Goal: Obtain resource: Download file/media

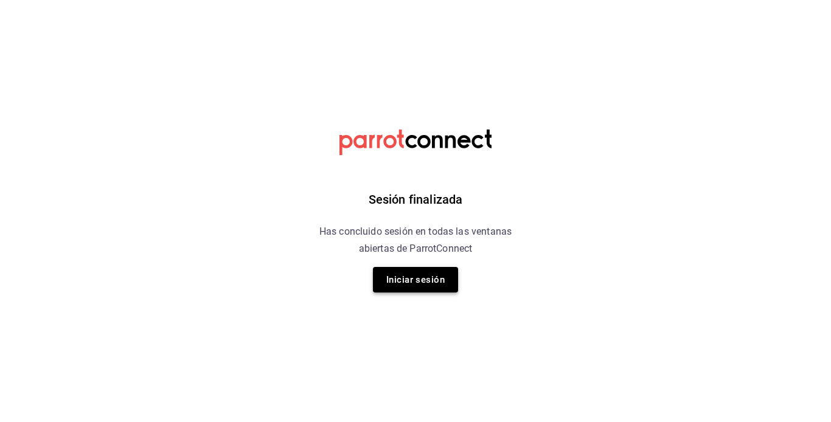
click at [417, 267] on button "Iniciar sesión" at bounding box center [415, 280] width 85 height 26
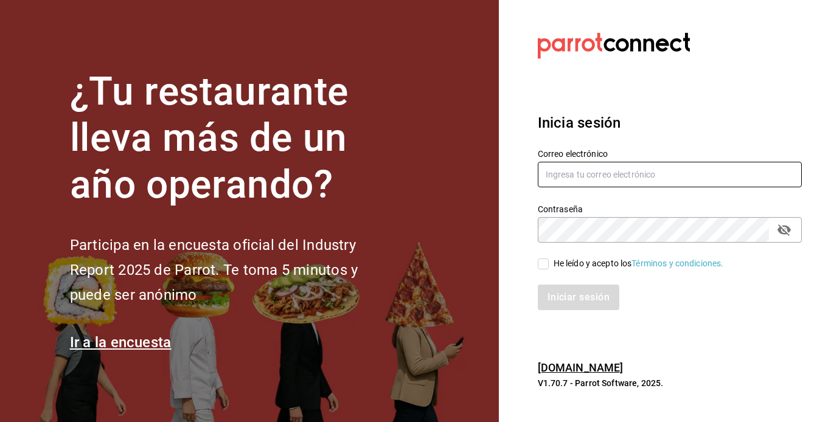
type input "[EMAIL_ADDRESS][DOMAIN_NAME]"
click at [542, 261] on input "He leído y acepto los Términos y condiciones." at bounding box center [542, 263] width 11 height 11
checkbox input "true"
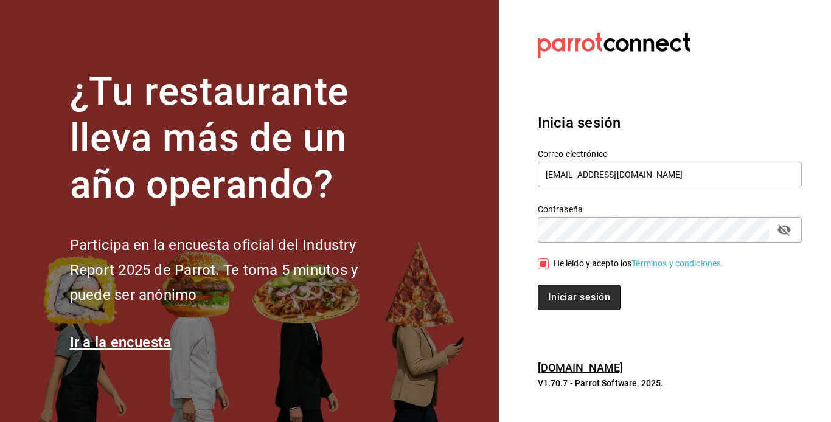
click at [555, 297] on button "Iniciar sesión" at bounding box center [578, 298] width 83 height 26
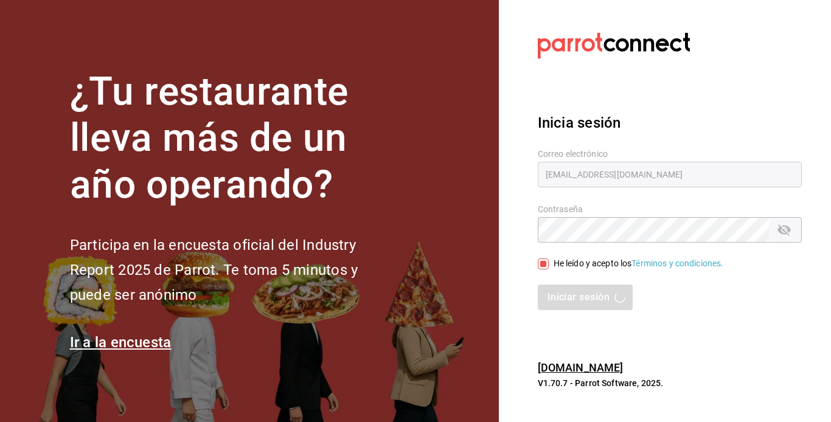
click at [575, 289] on div "Iniciar sesión" at bounding box center [669, 298] width 264 height 26
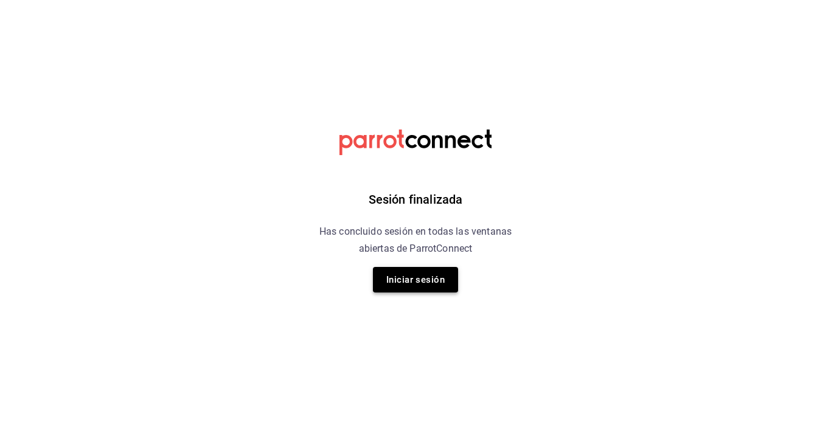
click at [405, 274] on button "Iniciar sesión" at bounding box center [415, 280] width 85 height 26
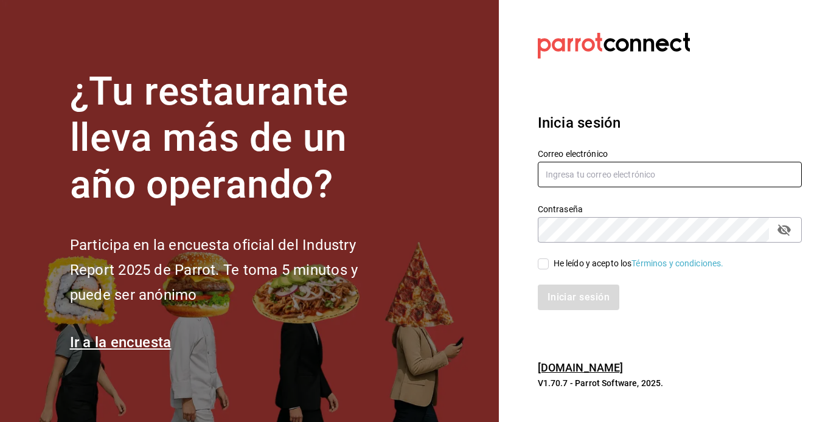
type input "[EMAIL_ADDRESS][DOMAIN_NAME]"
click at [545, 263] on input "He leído y acepto los Términos y condiciones." at bounding box center [542, 263] width 11 height 11
checkbox input "true"
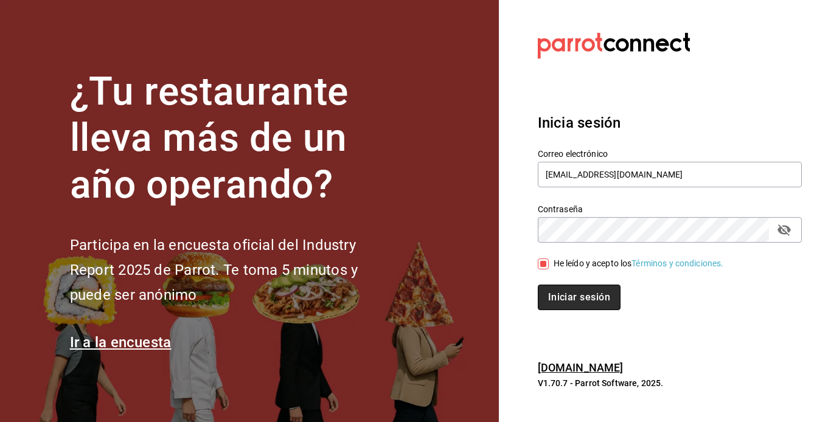
click at [566, 292] on button "Iniciar sesión" at bounding box center [578, 298] width 83 height 26
click at [566, 292] on div "Iniciar sesión" at bounding box center [669, 298] width 264 height 26
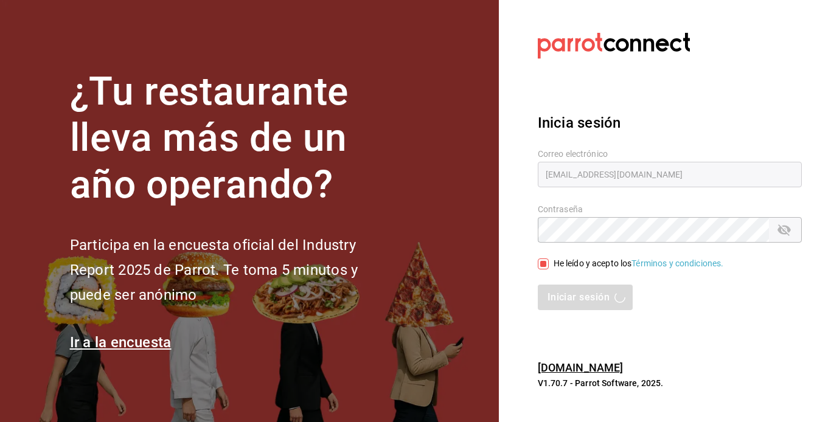
click at [587, 291] on div "Iniciar sesión" at bounding box center [669, 298] width 264 height 26
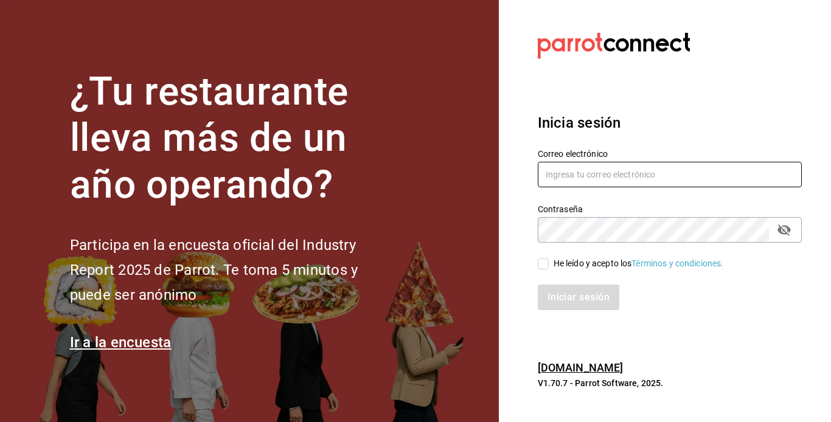
type input "[EMAIL_ADDRESS][DOMAIN_NAME]"
click at [544, 258] on input "He leído y acepto los Términos y condiciones." at bounding box center [542, 263] width 11 height 11
checkbox input "true"
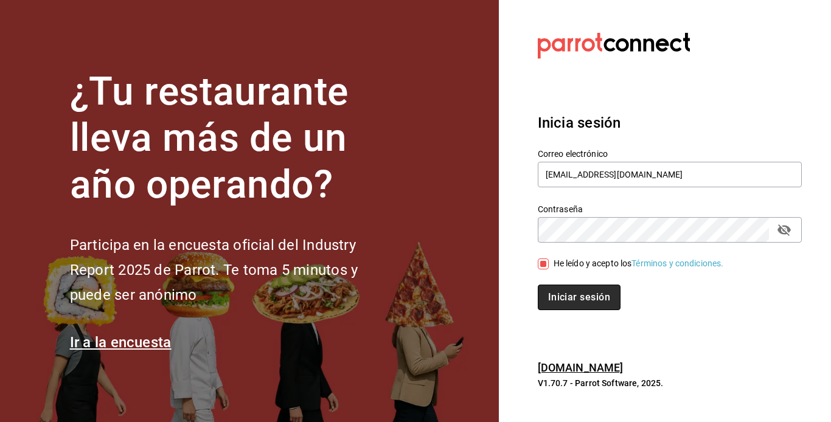
click at [576, 300] on button "Iniciar sesión" at bounding box center [578, 298] width 83 height 26
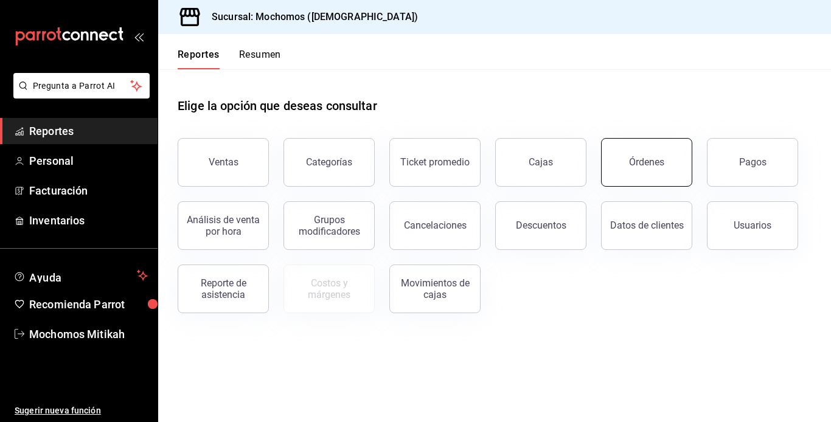
click at [646, 163] on div "Órdenes" at bounding box center [646, 162] width 35 height 12
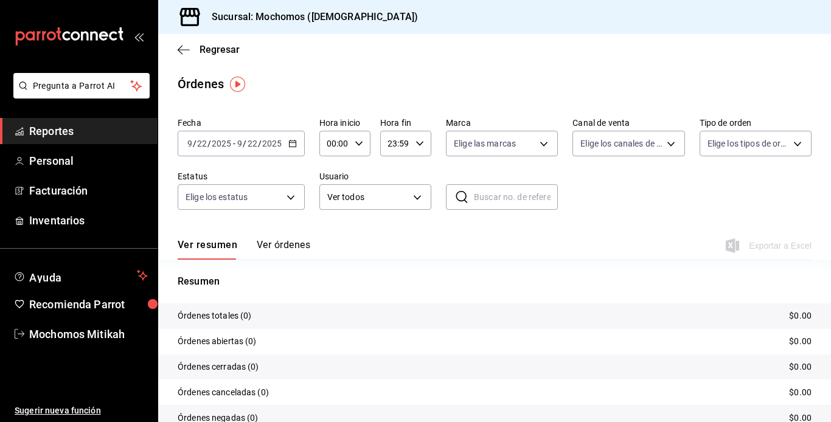
click at [293, 142] on icon "button" at bounding box center [292, 143] width 9 height 9
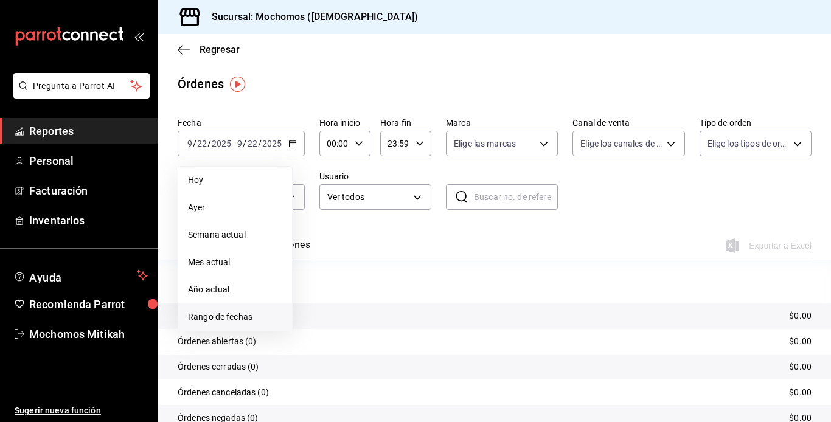
click at [254, 319] on span "Rango de fechas" at bounding box center [235, 317] width 94 height 13
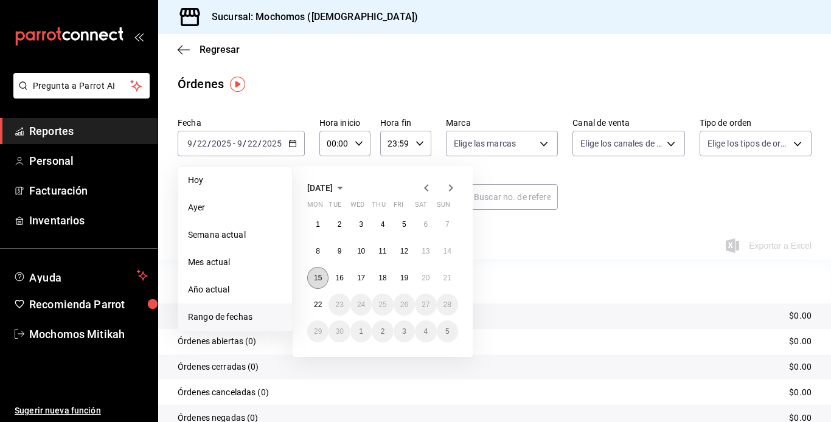
click at [320, 280] on abbr "15" at bounding box center [318, 278] width 8 height 9
click at [454, 277] on button "21" at bounding box center [447, 278] width 21 height 22
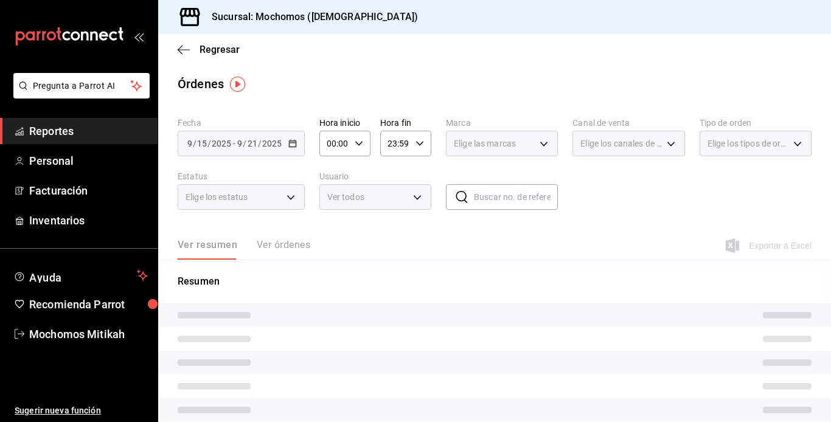
click at [416, 194] on div "Ver todos" at bounding box center [375, 197] width 112 height 26
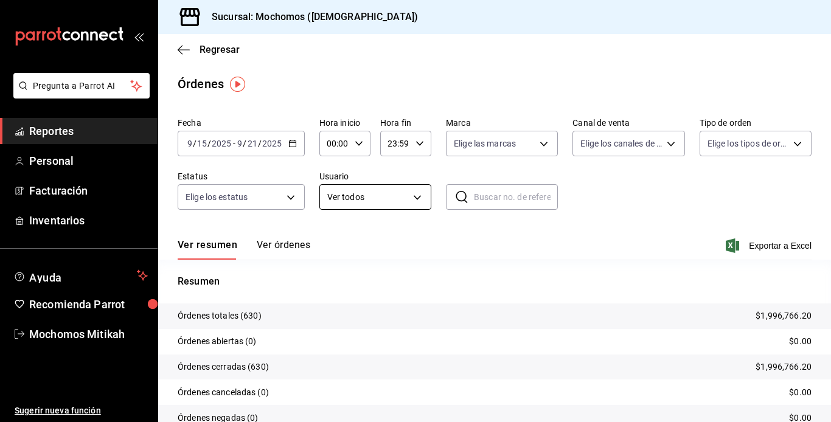
click at [407, 196] on body "Pregunta a Parrot AI Reportes Personal Facturación Inventarios Ayuda Recomienda…" at bounding box center [415, 211] width 831 height 422
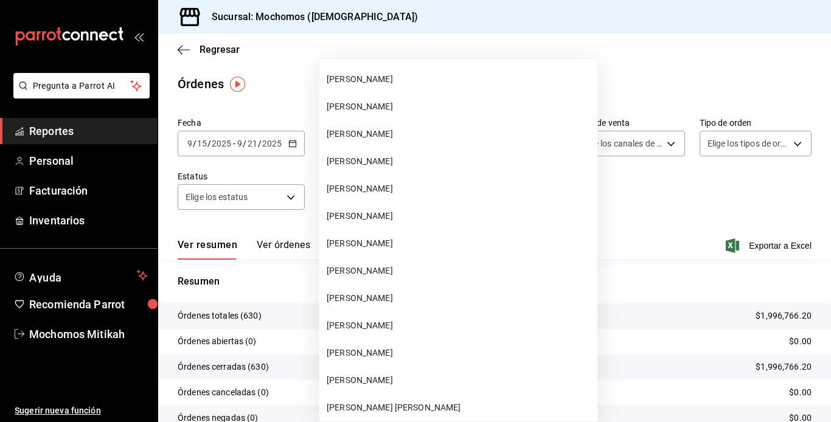
scroll to position [2178, 0]
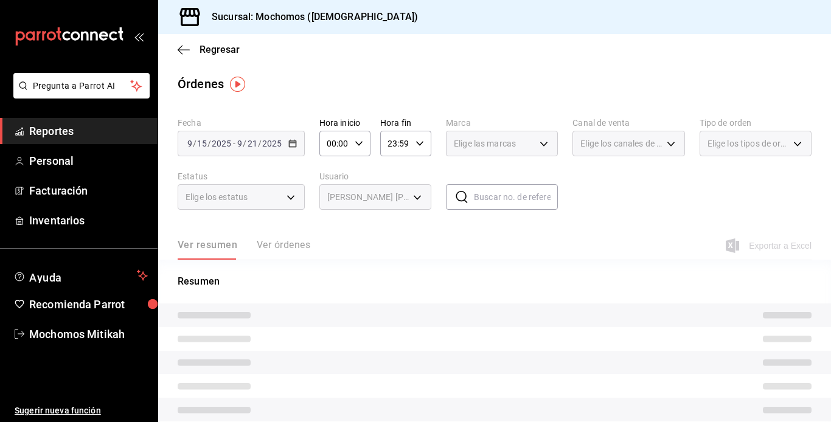
type input "c58c84a3-b85f-4d63-8b08-dcb28ce1f0fd"
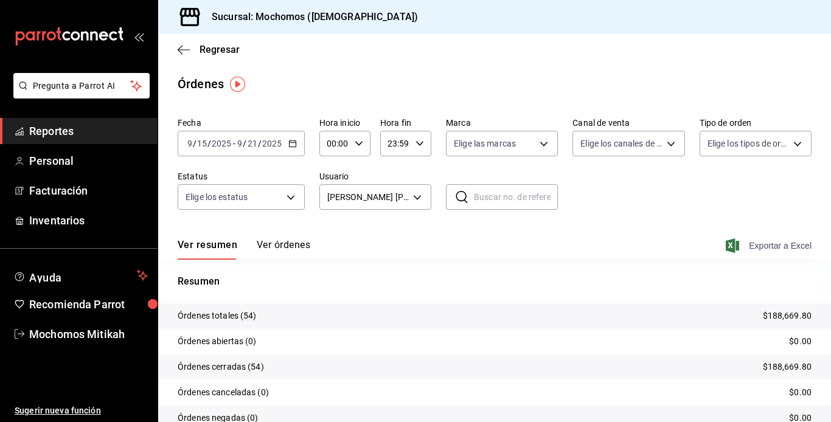
click at [774, 240] on span "Exportar a Excel" at bounding box center [769, 245] width 83 height 15
click at [752, 246] on span "Exportar a Excel" at bounding box center [769, 245] width 83 height 15
click at [409, 198] on body "Pregunta a Parrot AI Reportes Personal Facturación Inventarios Ayuda Recomienda…" at bounding box center [415, 211] width 831 height 422
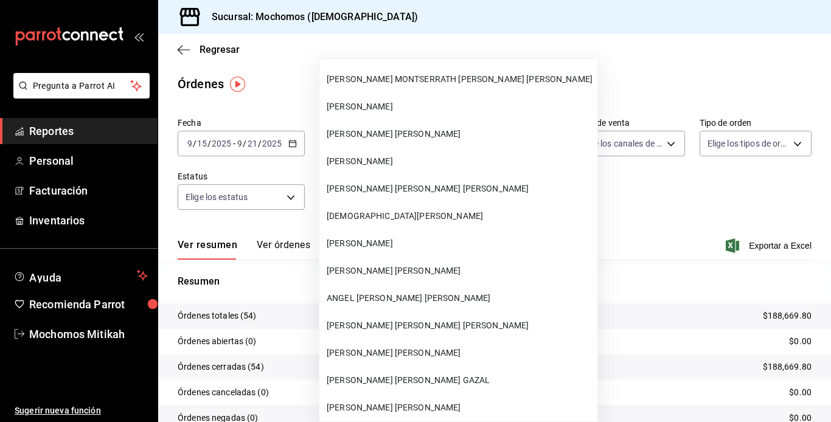
scroll to position [3027, 0]
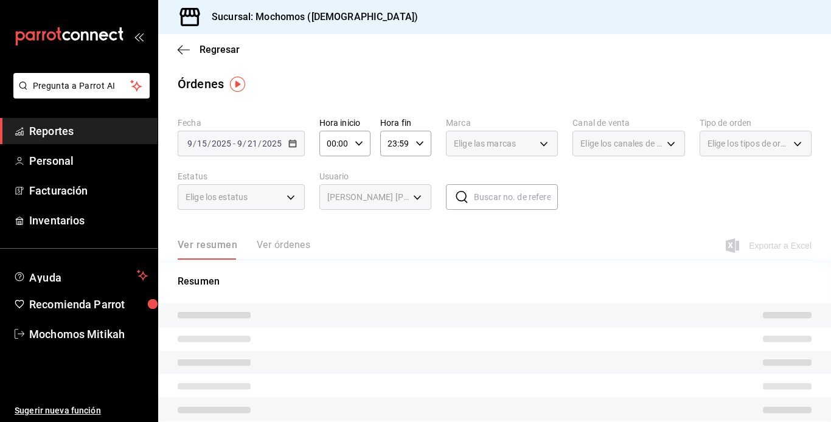
type input "6b4342d5-1a70-4bcb-8c56-ac07fe99d7bb"
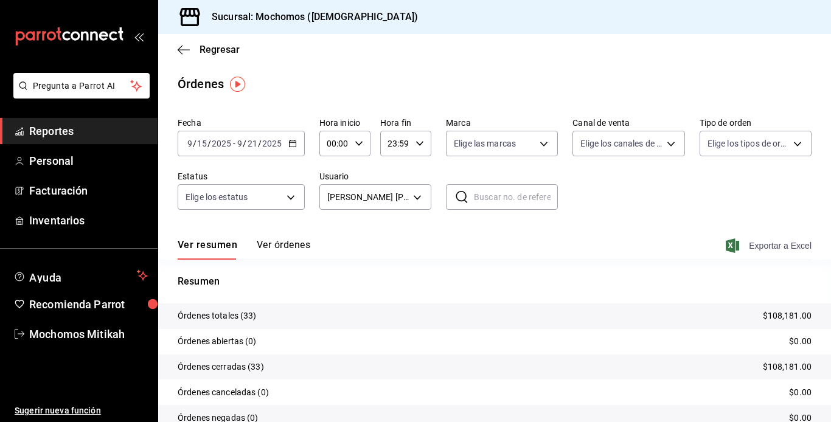
click at [762, 246] on span "Exportar a Excel" at bounding box center [769, 245] width 83 height 15
click at [410, 196] on body "Pregunta a Parrot AI Reportes Personal Facturación Inventarios Ayuda Recomienda…" at bounding box center [415, 211] width 831 height 422
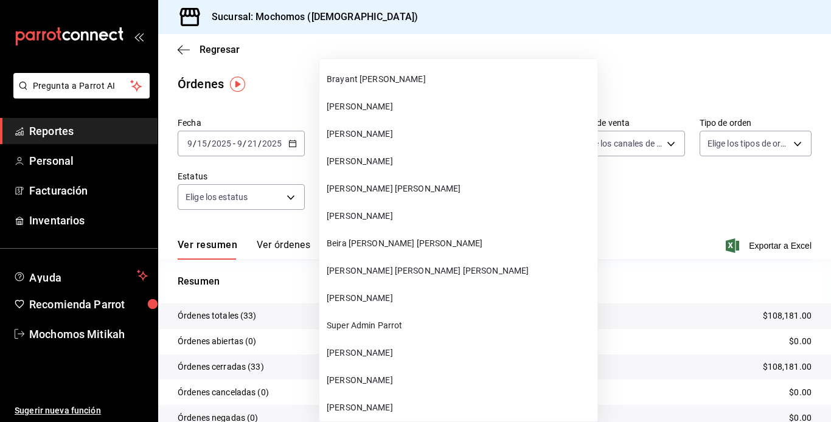
scroll to position [4887, 0]
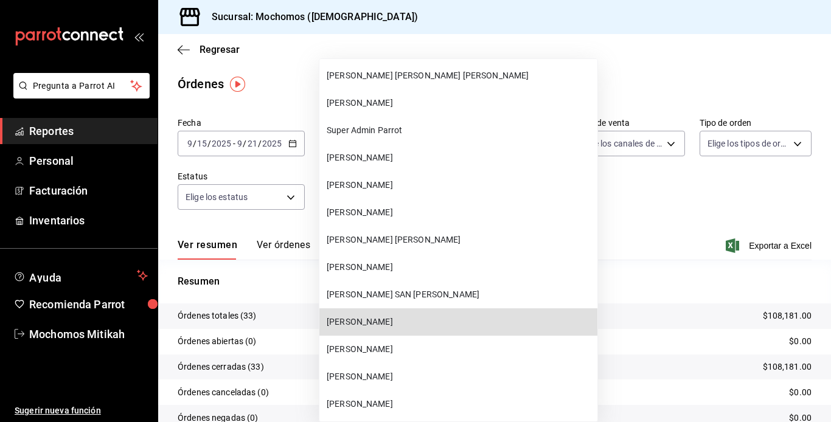
type input "b21cd24c-4560-461a-a69f-6c32a7eb8ecb"
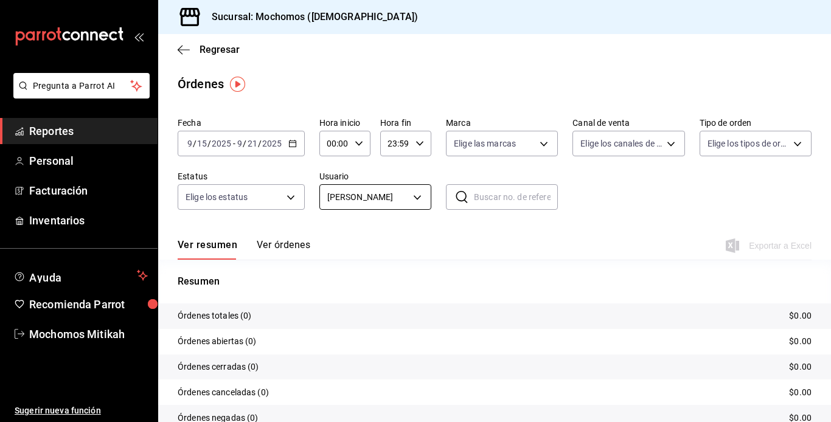
click at [413, 195] on body "Pregunta a Parrot AI Reportes Personal Facturación Inventarios Ayuda Recomienda…" at bounding box center [415, 211] width 831 height 422
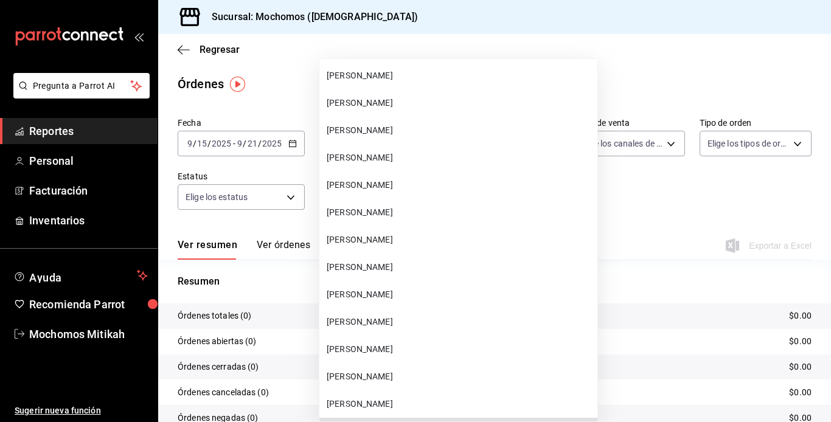
scroll to position [17226, 0]
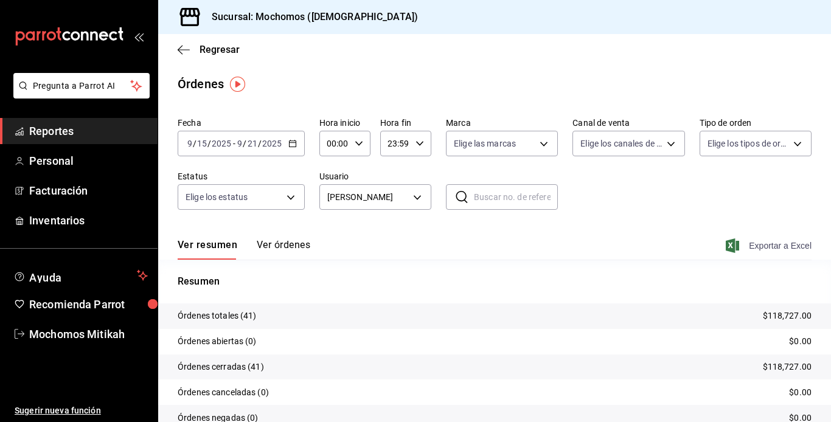
click at [762, 246] on span "Exportar a Excel" at bounding box center [769, 245] width 83 height 15
click at [413, 196] on body "Pregunta a Parrot AI Reportes Personal Facturación Inventarios Ayuda Recomienda…" at bounding box center [415, 211] width 831 height 422
click at [789, 314] on p "$121,256.40" at bounding box center [786, 315] width 49 height 13
click at [769, 249] on span "Exportar a Excel" at bounding box center [769, 245] width 83 height 15
click at [412, 190] on body "Pregunta a Parrot AI Reportes Personal Facturación Inventarios Ayuda Recomienda…" at bounding box center [415, 211] width 831 height 422
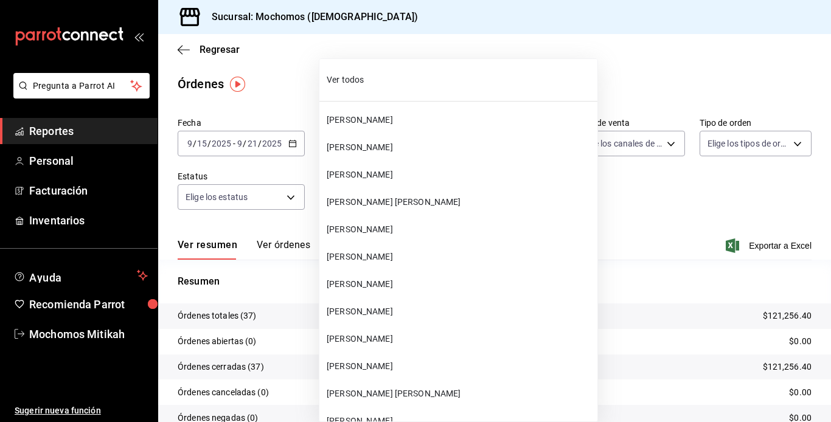
scroll to position [32766, 0]
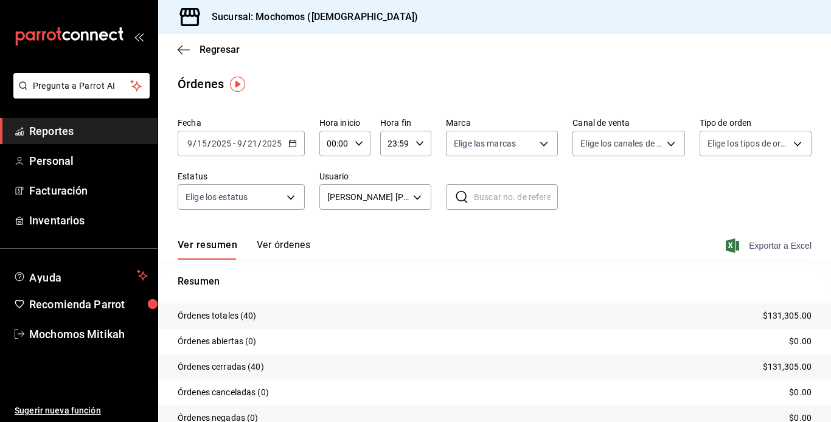
click at [762, 244] on span "Exportar a Excel" at bounding box center [769, 245] width 83 height 15
click at [412, 199] on body "Pregunta a Parrot AI Reportes Personal Facturación Inventarios Ayuda Recomienda…" at bounding box center [415, 211] width 831 height 422
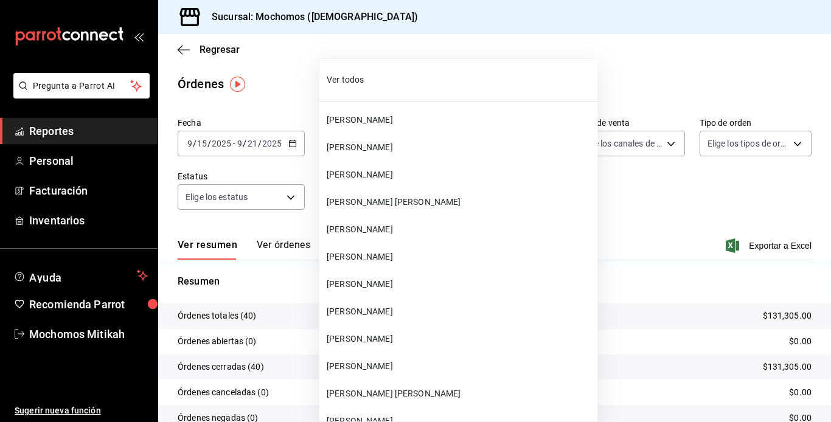
scroll to position [32876, 0]
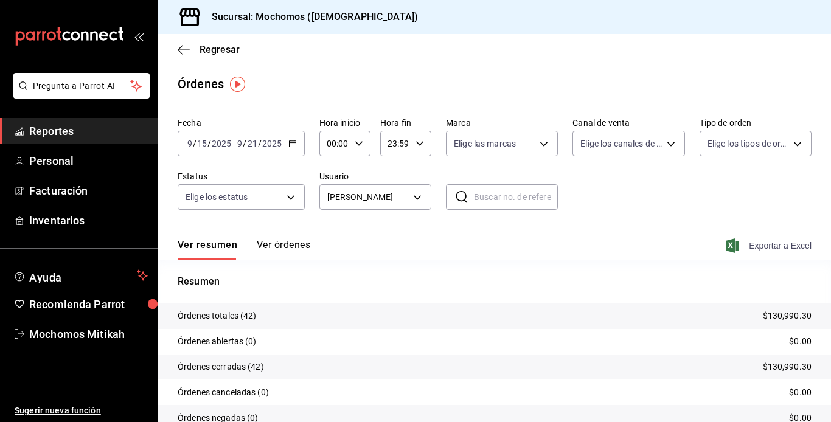
click at [771, 247] on span "Exportar a Excel" at bounding box center [769, 245] width 83 height 15
click at [413, 196] on body "Pregunta a Parrot AI Reportes Personal Facturación Inventarios Ayuda Recomienda…" at bounding box center [415, 211] width 831 height 422
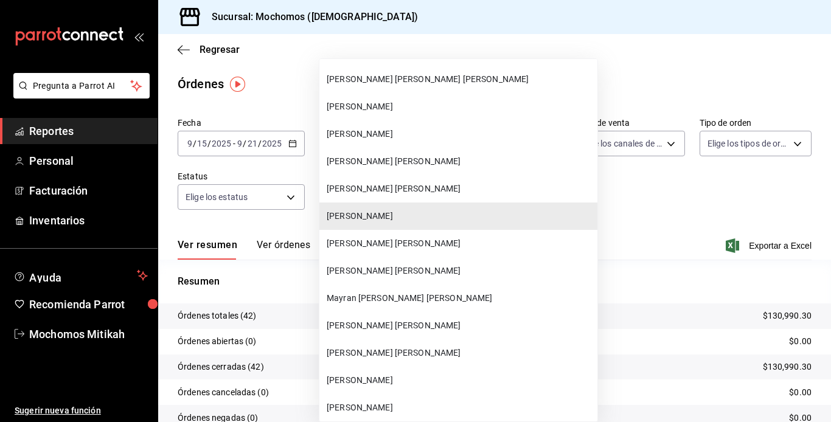
scroll to position [33122, 0]
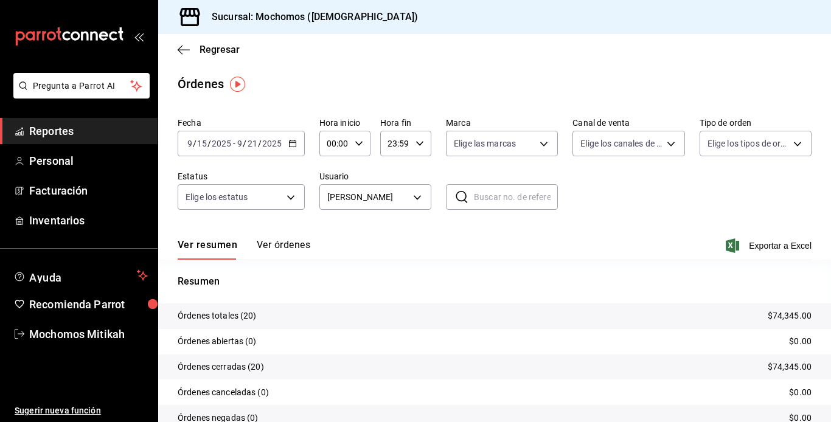
click at [755, 235] on div "Ver resumen Ver órdenes Exportar a Excel" at bounding box center [495, 241] width 634 height 35
click at [753, 242] on span "Exportar a Excel" at bounding box center [769, 245] width 83 height 15
click at [413, 193] on body "Pregunta a Parrot AI Reportes Personal Facturación Inventarios Ayuda Recomienda…" at bounding box center [415, 211] width 831 height 422
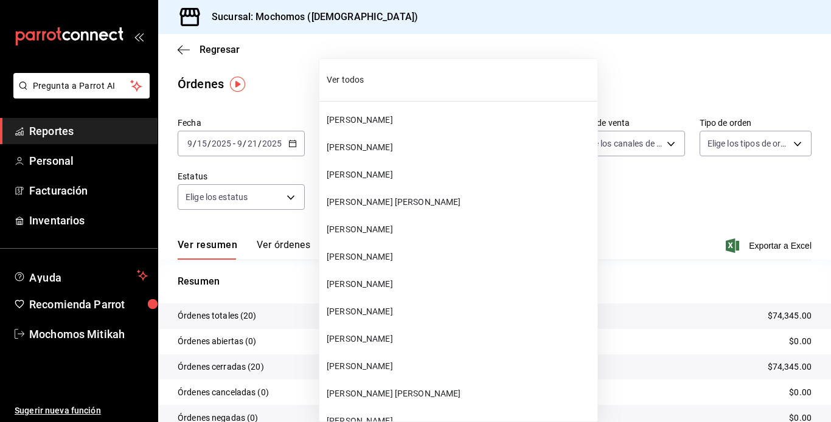
scroll to position [33149, 0]
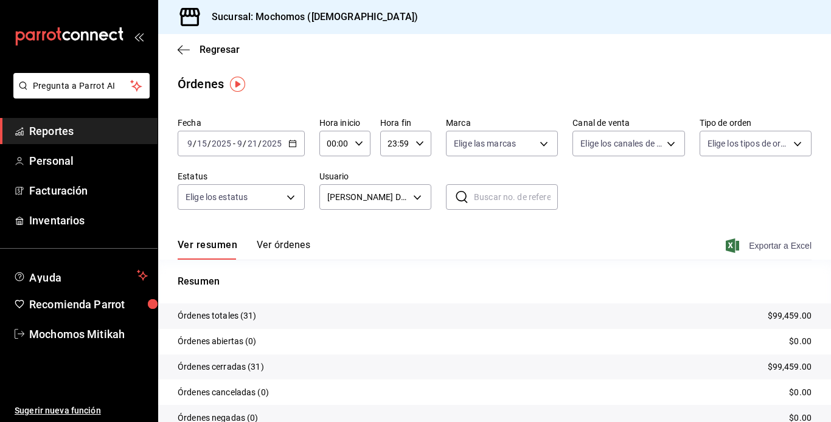
click at [750, 249] on span "Exportar a Excel" at bounding box center [769, 245] width 83 height 15
click at [415, 202] on body "Pregunta a Parrot AI Reportes Personal Facturación Inventarios Ayuda Recomienda…" at bounding box center [415, 211] width 831 height 422
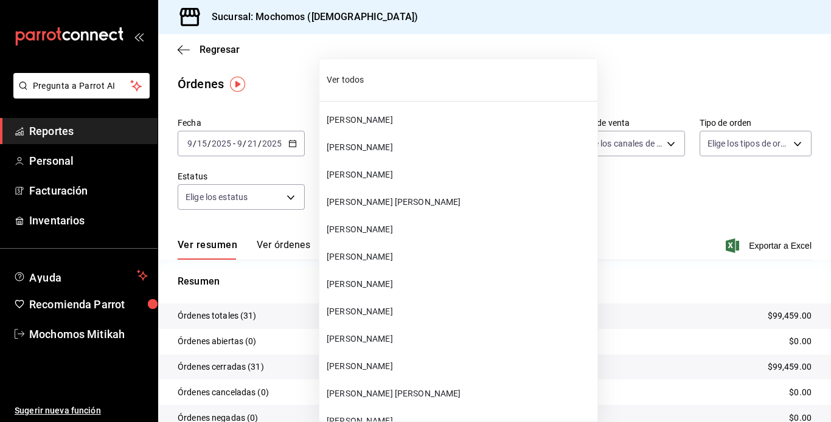
scroll to position [33259, 0]
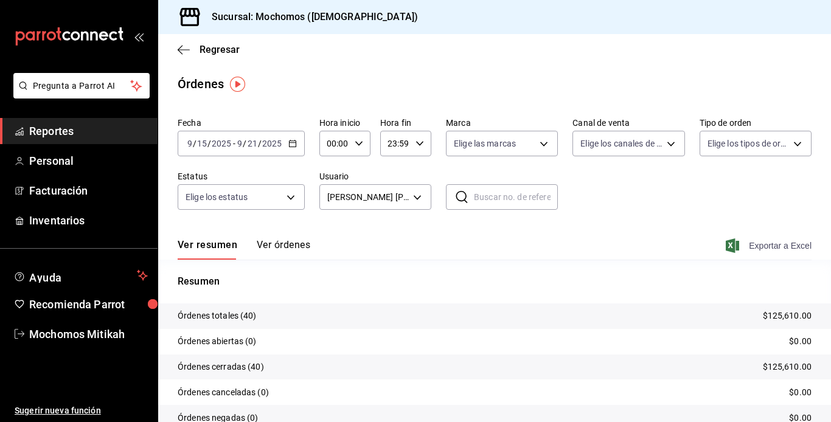
click at [765, 244] on span "Exportar a Excel" at bounding box center [769, 245] width 83 height 15
click at [413, 196] on body "Pregunta a Parrot AI Reportes Personal Facturación Inventarios Ayuda Recomienda…" at bounding box center [415, 211] width 831 height 422
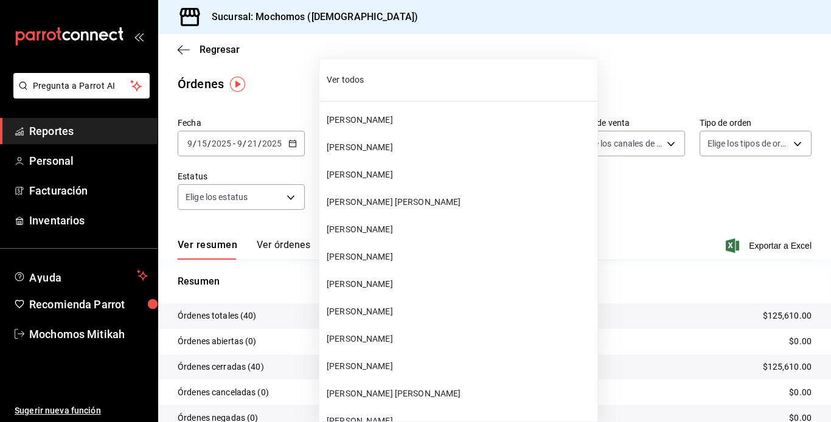
scroll to position [33368, 0]
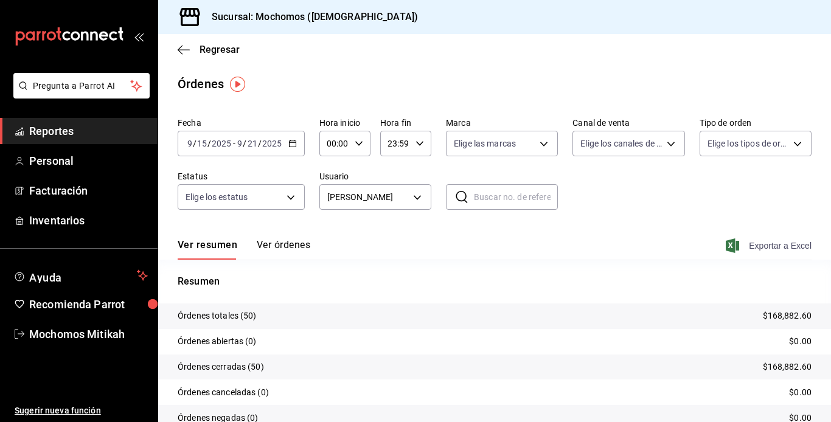
click at [739, 247] on span "Exportar a Excel" at bounding box center [769, 245] width 83 height 15
click at [417, 204] on body "Pregunta a Parrot AI Reportes Personal Facturación Inventarios Ayuda Recomienda…" at bounding box center [415, 211] width 831 height 422
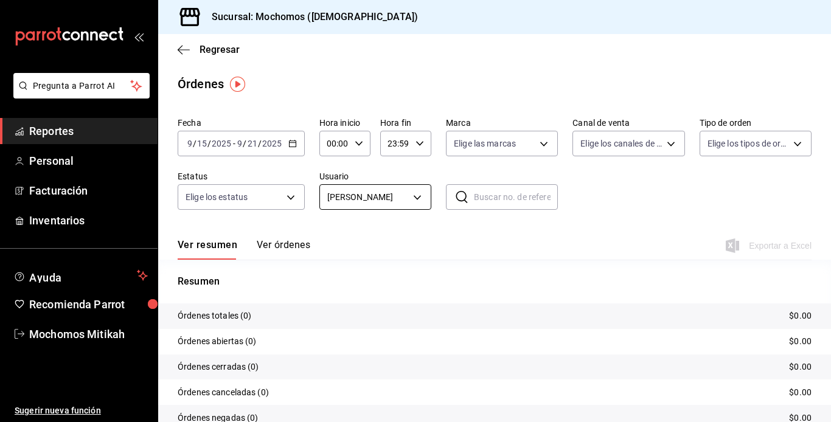
click at [414, 199] on body "Pregunta a Parrot AI Reportes Personal Facturación Inventarios Ayuda Recomienda…" at bounding box center [415, 211] width 831 height 422
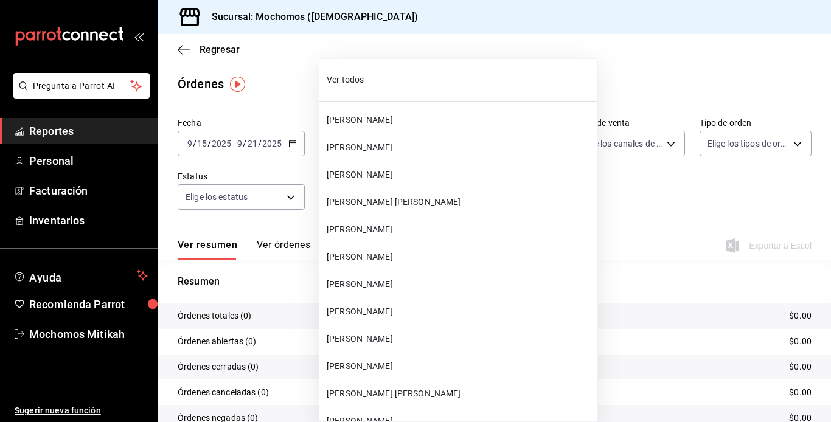
scroll to position [33450, 0]
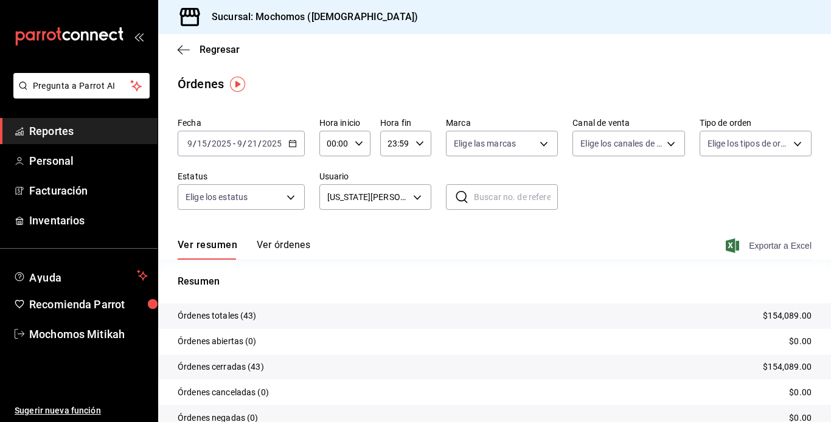
click at [755, 249] on span "Exportar a Excel" at bounding box center [769, 245] width 83 height 15
click at [415, 195] on body "Pregunta a Parrot AI Reportes Personal Facturación Inventarios Ayuda Recomienda…" at bounding box center [415, 211] width 831 height 422
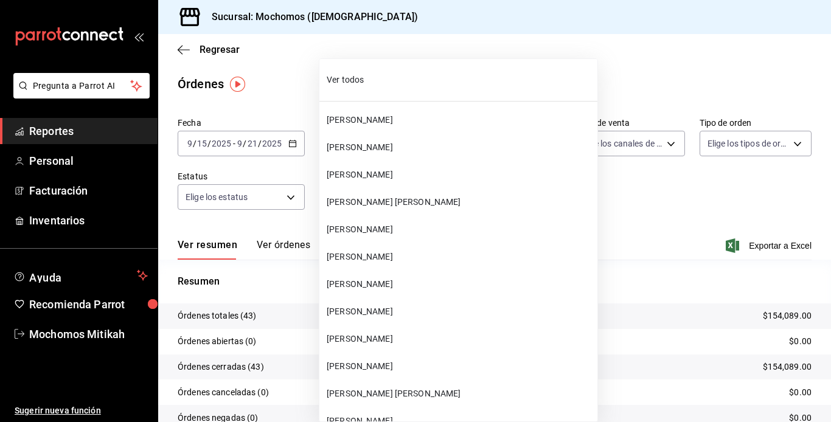
scroll to position [33533, 0]
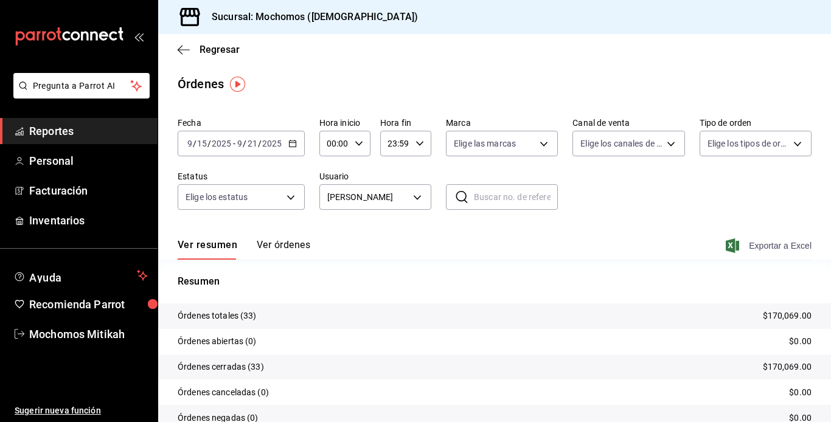
click at [764, 241] on span "Exportar a Excel" at bounding box center [769, 245] width 83 height 15
click at [411, 195] on body "Pregunta a Parrot AI Reportes Personal Facturación Inventarios Ayuda Recomienda…" at bounding box center [415, 211] width 831 height 422
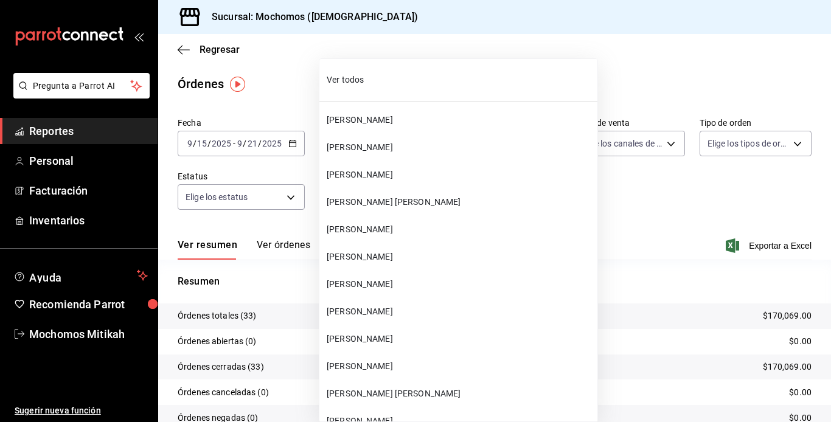
scroll to position [33560, 0]
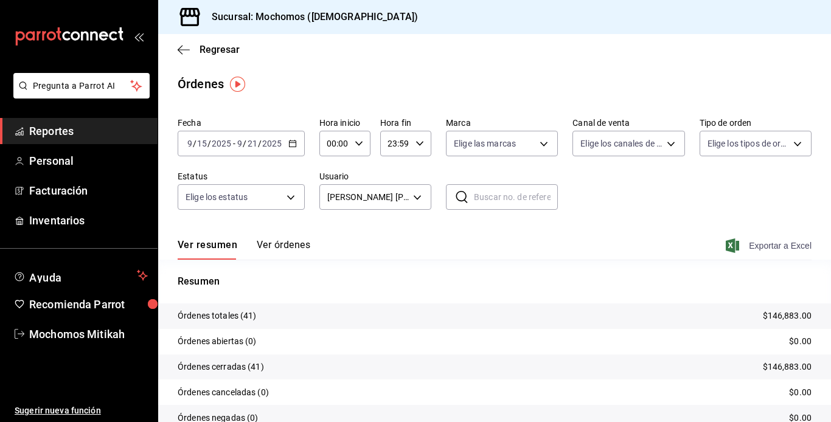
click at [730, 249] on span "Exportar a Excel" at bounding box center [769, 245] width 83 height 15
click at [412, 194] on body "Pregunta a Parrot AI Reportes Personal Facturación Inventarios Ayuda Recomienda…" at bounding box center [415, 211] width 831 height 422
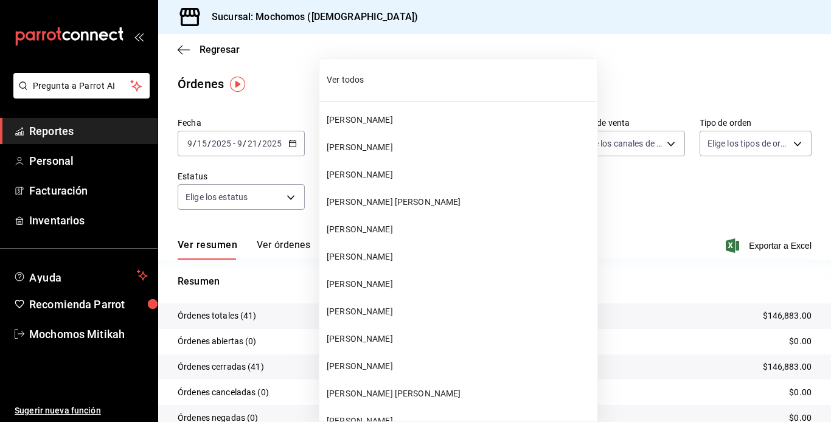
scroll to position [33642, 0]
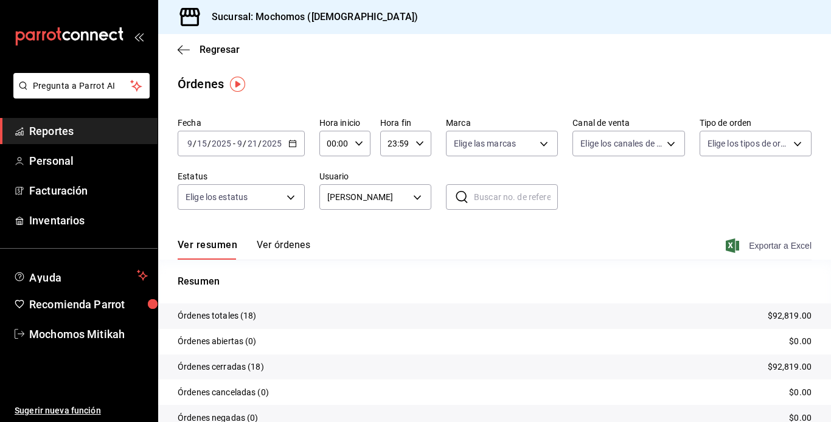
click at [765, 244] on span "Exportar a Excel" at bounding box center [769, 245] width 83 height 15
click at [413, 194] on body "Pregunta a Parrot AI Reportes Personal Facturación Inventarios Ayuda Recomienda…" at bounding box center [415, 211] width 831 height 422
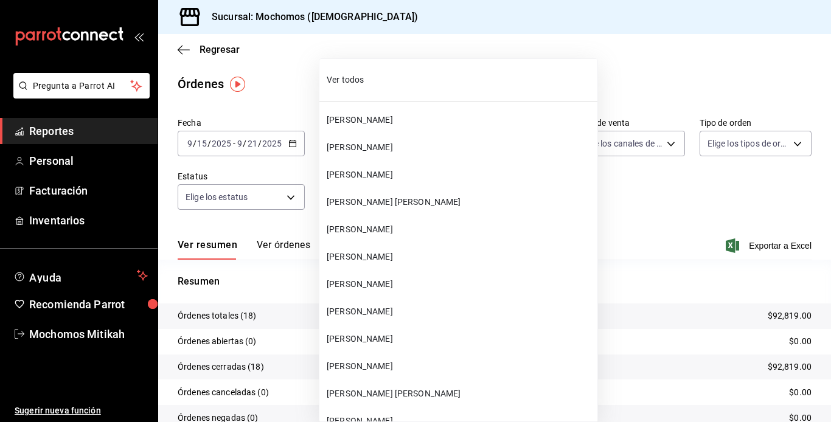
scroll to position [33669, 0]
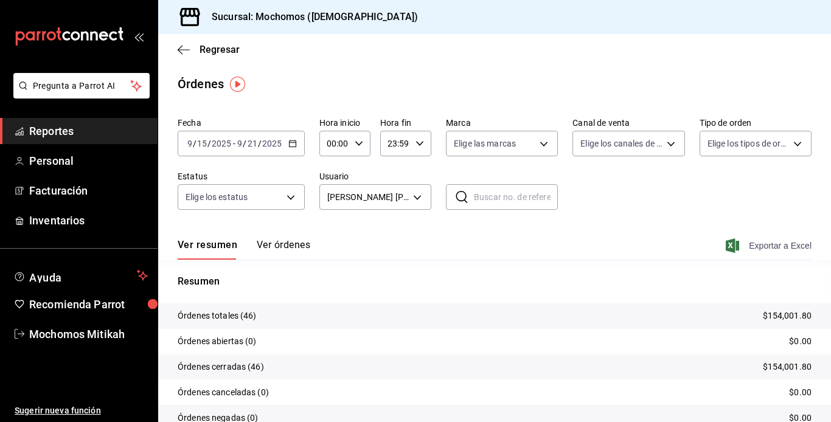
click at [750, 244] on span "Exportar a Excel" at bounding box center [769, 245] width 83 height 15
click at [186, 55] on div "Regresar" at bounding box center [494, 49] width 672 height 31
click at [180, 44] on icon "button" at bounding box center [184, 49] width 12 height 11
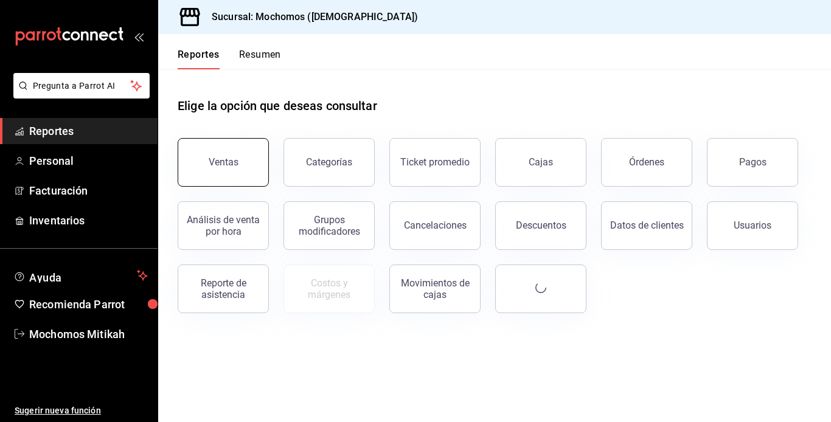
click at [253, 151] on button "Ventas" at bounding box center [223, 162] width 91 height 49
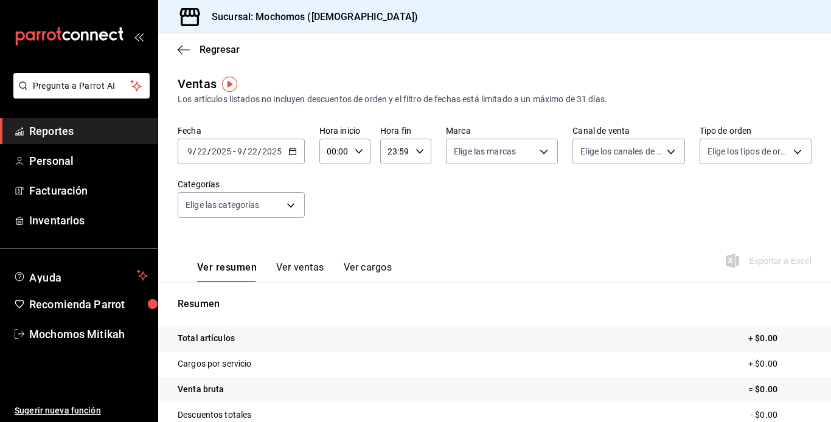
click at [290, 150] on icon "button" at bounding box center [292, 151] width 9 height 9
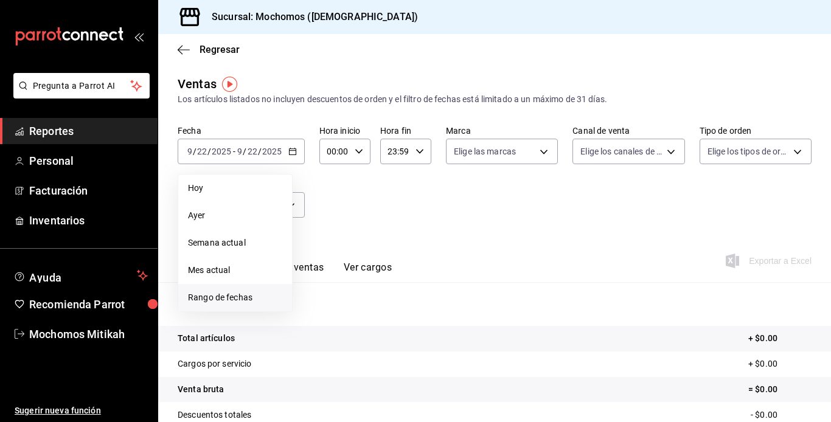
click at [245, 303] on span "Rango de fechas" at bounding box center [235, 297] width 94 height 13
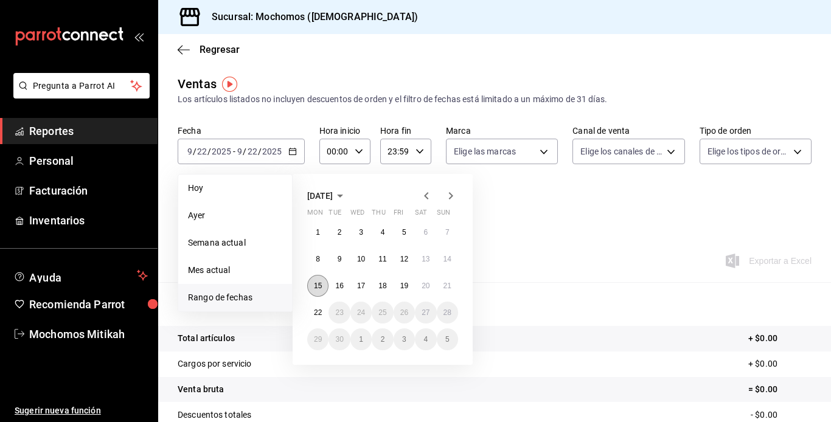
click at [321, 281] on button "15" at bounding box center [317, 286] width 21 height 22
click at [445, 289] on abbr "21" at bounding box center [447, 285] width 8 height 9
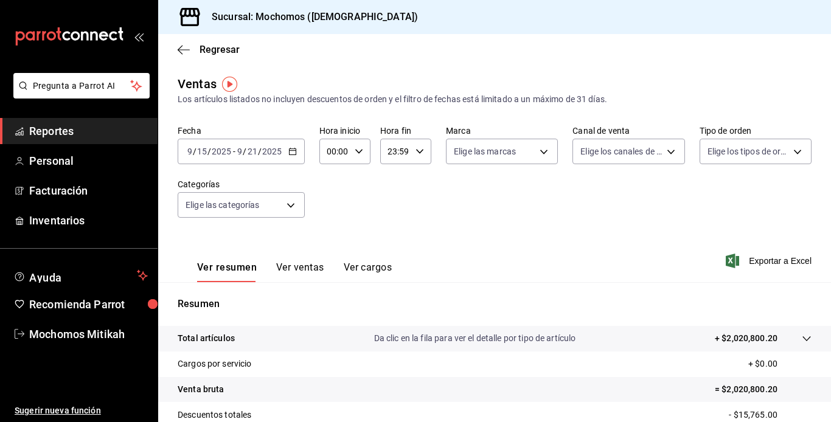
click at [770, 252] on div "Ver resumen Ver ventas Ver cargos Exportar a Excel" at bounding box center [494, 257] width 672 height 50
click at [768, 255] on span "Exportar a Excel" at bounding box center [769, 261] width 83 height 15
